Goal: Find specific page/section: Find specific page/section

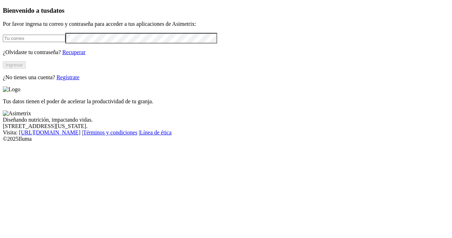
type input "[PERSON_NAME][EMAIL_ADDRESS][DOMAIN_NAME]"
click at [26, 69] on button "Ingresar" at bounding box center [14, 64] width 23 height 7
